Goal: Task Accomplishment & Management: Use online tool/utility

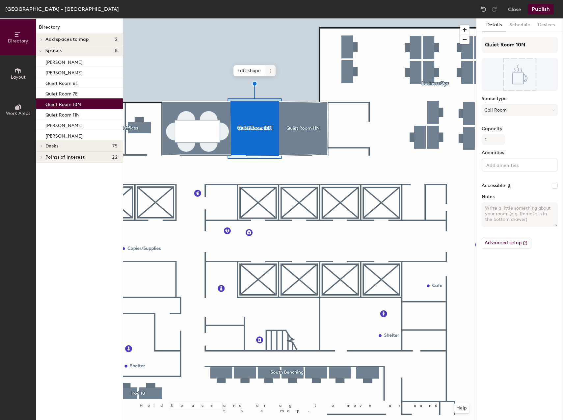
click at [273, 70] on span at bounding box center [270, 70] width 11 height 11
click at [297, 85] on span "Remove from map" at bounding box center [294, 86] width 59 height 11
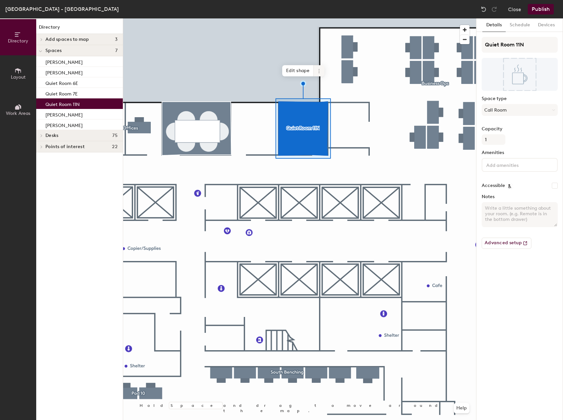
click at [317, 71] on icon at bounding box center [318, 70] width 5 height 5
drag, startPoint x: 329, startPoint y: 84, endPoint x: 1, endPoint y: 29, distance: 333.1
click at [329, 84] on span "Remove from map" at bounding box center [342, 86] width 59 height 11
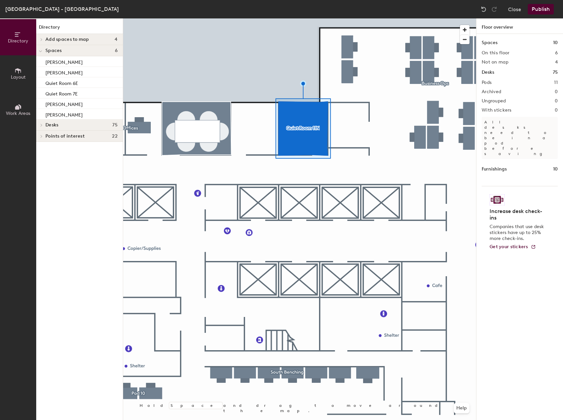
drag, startPoint x: 20, startPoint y: 70, endPoint x: 42, endPoint y: 82, distance: 25.0
click at [20, 70] on icon at bounding box center [18, 70] width 6 height 5
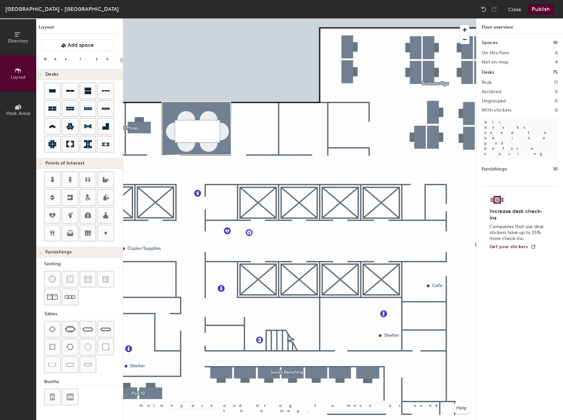
click at [290, 123] on div "Directory Layout Work Areas Layout Add space Resize Desks Points of Interest Fu…" at bounding box center [281, 218] width 563 height 401
type input "140"
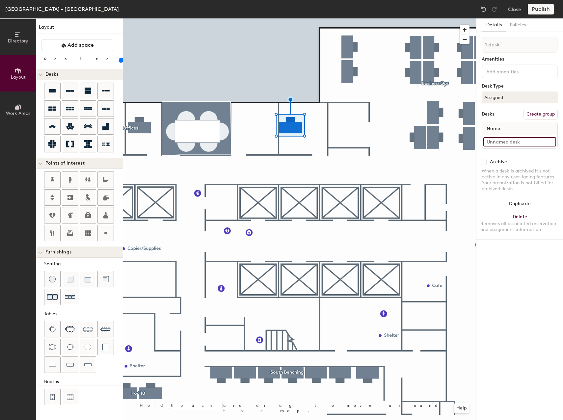
click at [518, 143] on input at bounding box center [519, 141] width 73 height 9
click at [519, 142] on input at bounding box center [519, 141] width 73 height 9
type input "Quiet Room 11N"
click at [252, 131] on div "Directory Layout Work Areas Layout Add space Resize Desks Points of Interest Fu…" at bounding box center [281, 218] width 563 height 401
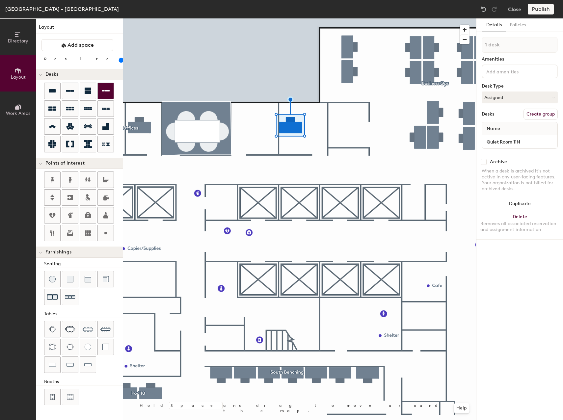
click at [267, 129] on div "Directory Layout Work Areas Layout Add space Resize Desks Points of Interest Fu…" at bounding box center [281, 218] width 563 height 401
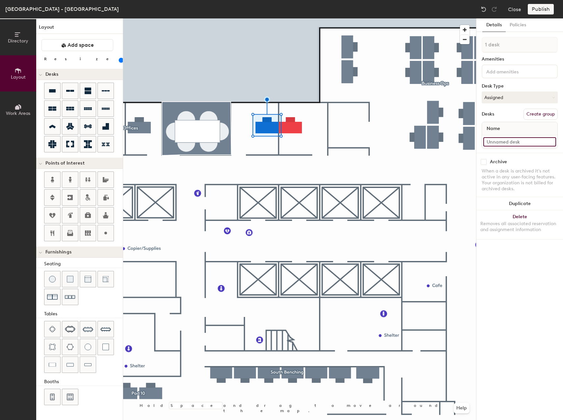
click at [526, 138] on input at bounding box center [519, 141] width 73 height 9
type input "Quiet Room 10N"
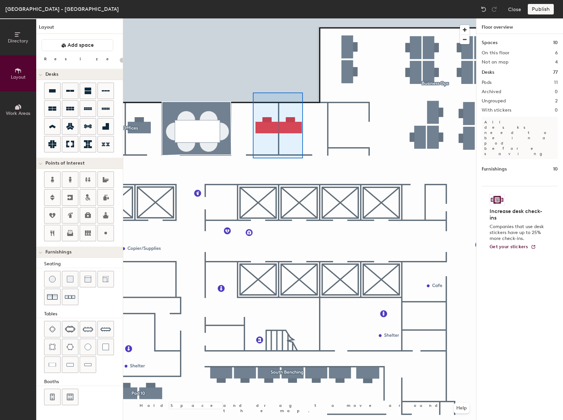
type input "140"
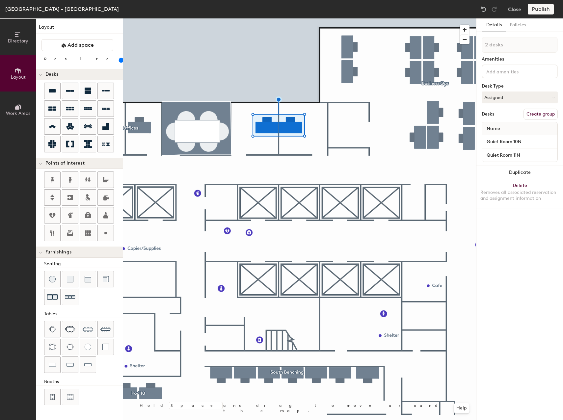
click at [542, 114] on button "Create group" at bounding box center [540, 114] width 34 height 11
click at [433, 31] on div "Directory Layout Work Areas Layout Add space Resize Desks Points of Interest Fu…" at bounding box center [281, 218] width 563 height 401
type input "n"
type input "North Quiet Rooms"
click at [543, 12] on button "Publish" at bounding box center [541, 9] width 26 height 11
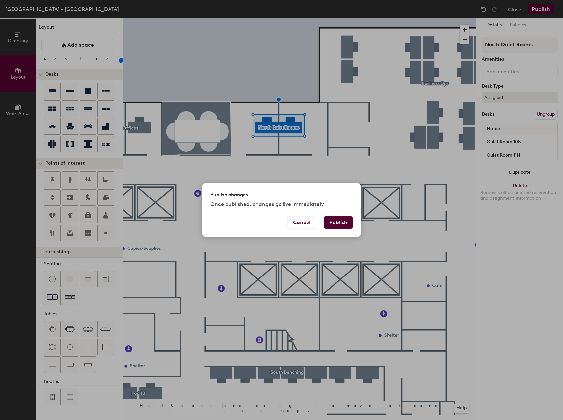
click at [333, 226] on button "Publish" at bounding box center [338, 222] width 29 height 13
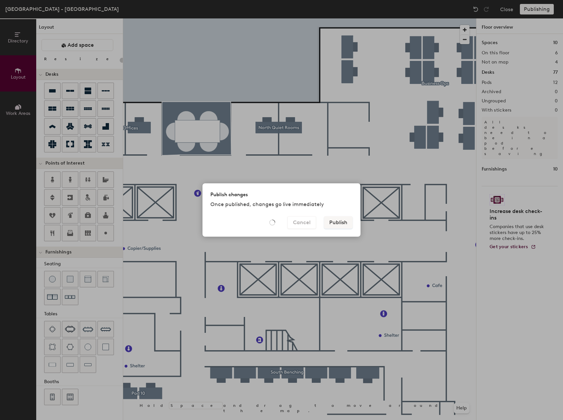
type input "20"
